Goal: Information Seeking & Learning: Learn about a topic

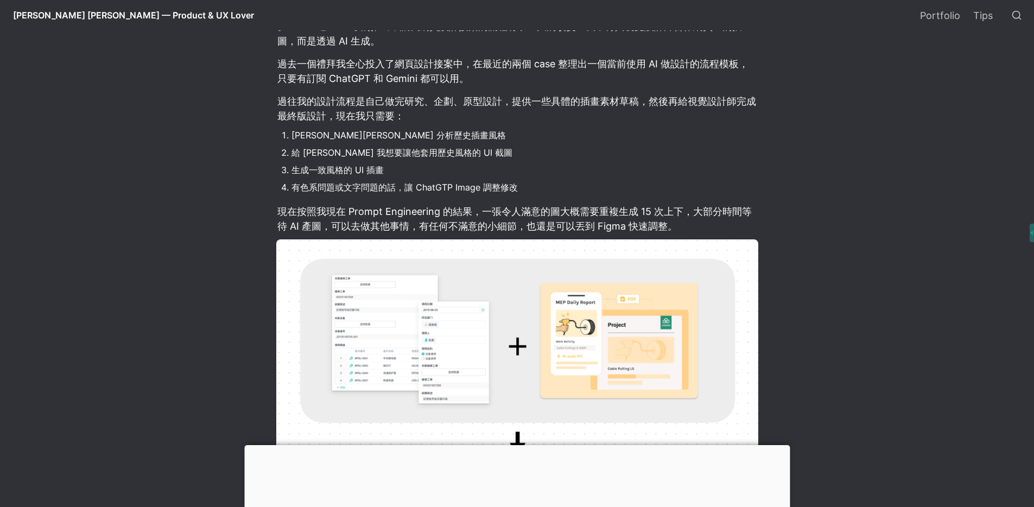
scroll to position [637, 0]
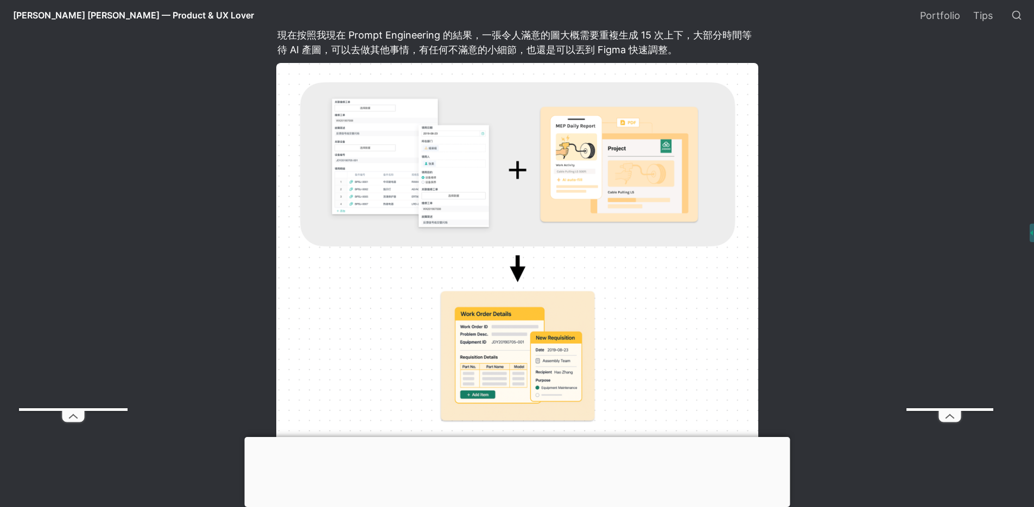
click at [517, 437] on div at bounding box center [517, 437] width 546 height 0
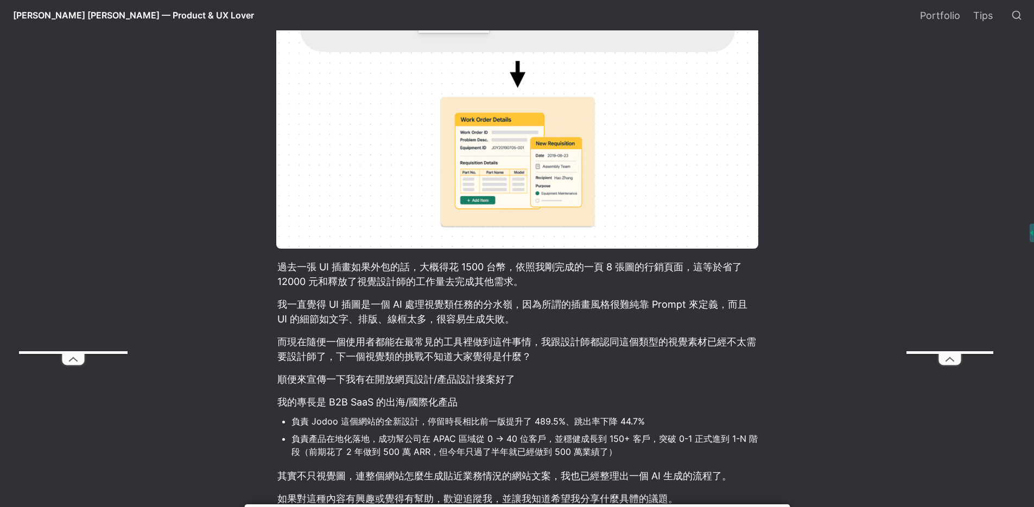
scroll to position [832, 0]
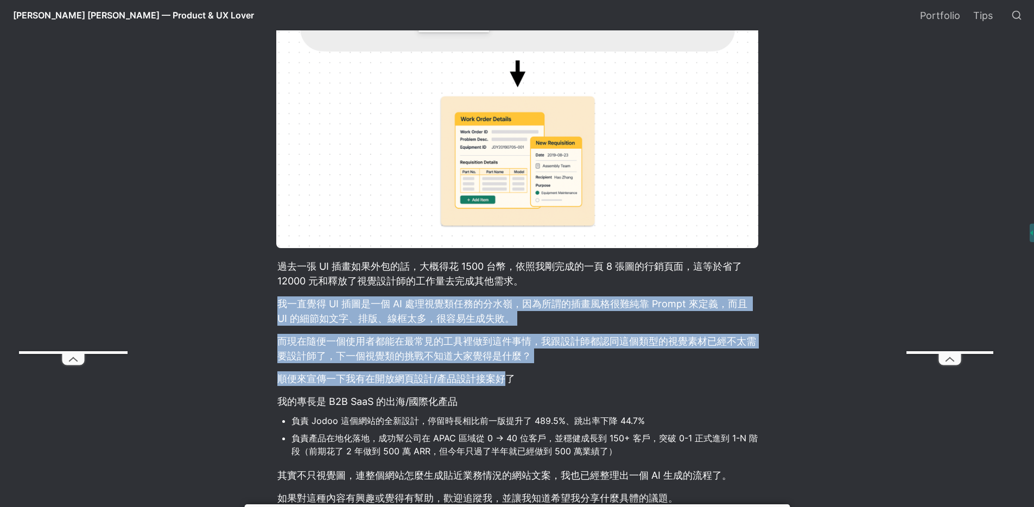
drag, startPoint x: 280, startPoint y: 308, endPoint x: 503, endPoint y: 383, distance: 235.9
click at [503, 383] on article "[PERSON_NAME] 的推出，讓我網頁設計接案的流程有了巨大的改變：我不再與視覺設計師合作網頁上的插圖，而是透過 AI 生成。 過去一個禮拜我全心投入了…" at bounding box center [517, 118] width 586 height 955
click at [310, 383] on p "順便來宣傳一下我有在開放網頁設計/產品設計接案好了" at bounding box center [517, 379] width 482 height 18
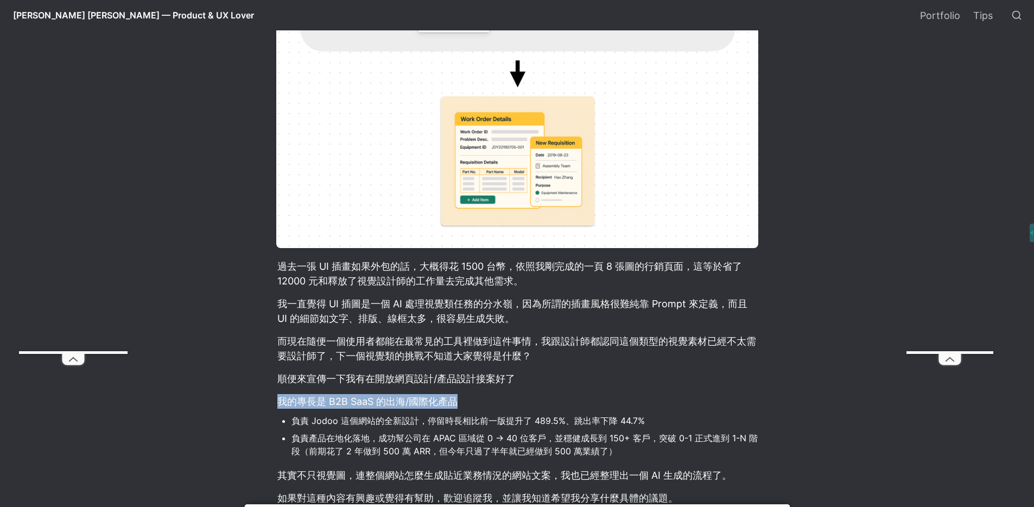
drag, startPoint x: 273, startPoint y: 401, endPoint x: 470, endPoint y: 403, distance: 197.1
click at [470, 403] on article "[PERSON_NAME] 的推出，讓我網頁設計接案的流程有了巨大的改變：我不再與視覺設計師合作網頁上的插圖，而是透過 AI 生成。 過去一個禮拜我全心投入了…" at bounding box center [517, 118] width 586 height 955
click at [340, 416] on li "負責 Jodoo 這個網站的全新設計，停留時長相比前一版提升了 489.5%、跳出率下降 44.7%" at bounding box center [525, 421] width 467 height 16
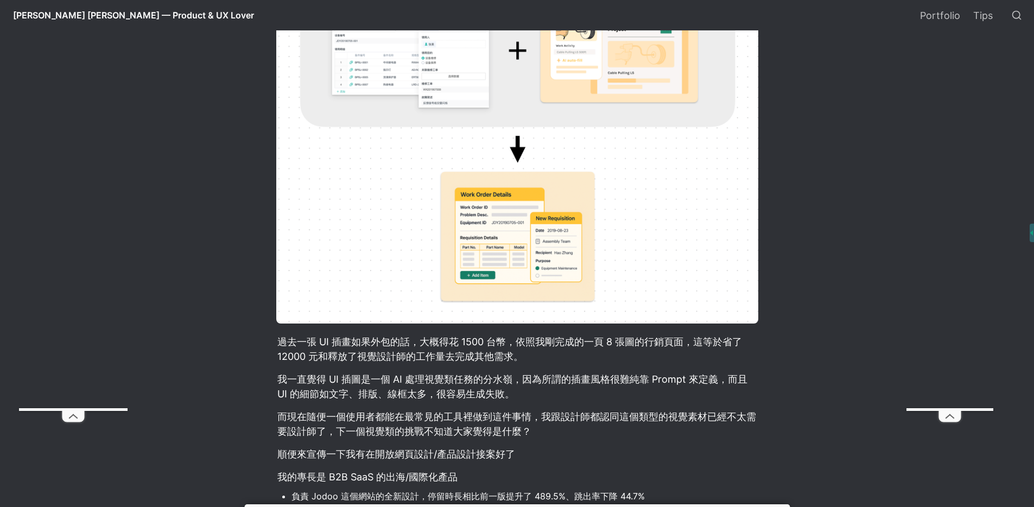
scroll to position [955, 0]
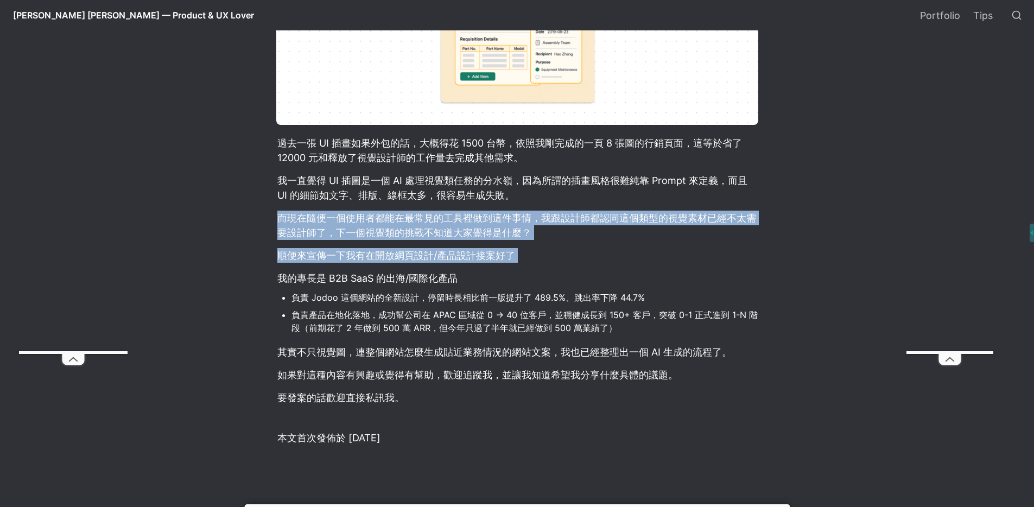
drag, startPoint x: 277, startPoint y: 216, endPoint x: 267, endPoint y: 281, distance: 65.5
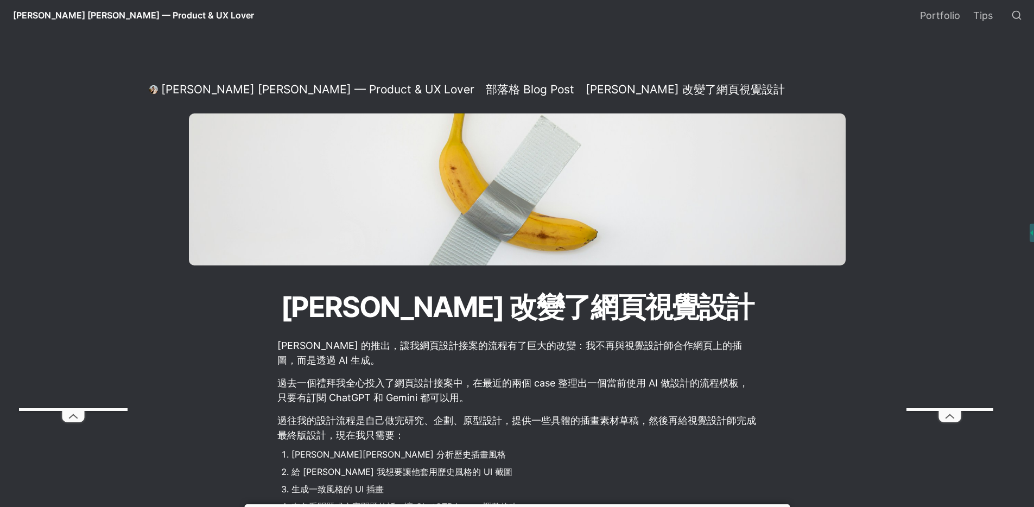
scroll to position [224, 0]
